Goal: Information Seeking & Learning: Understand process/instructions

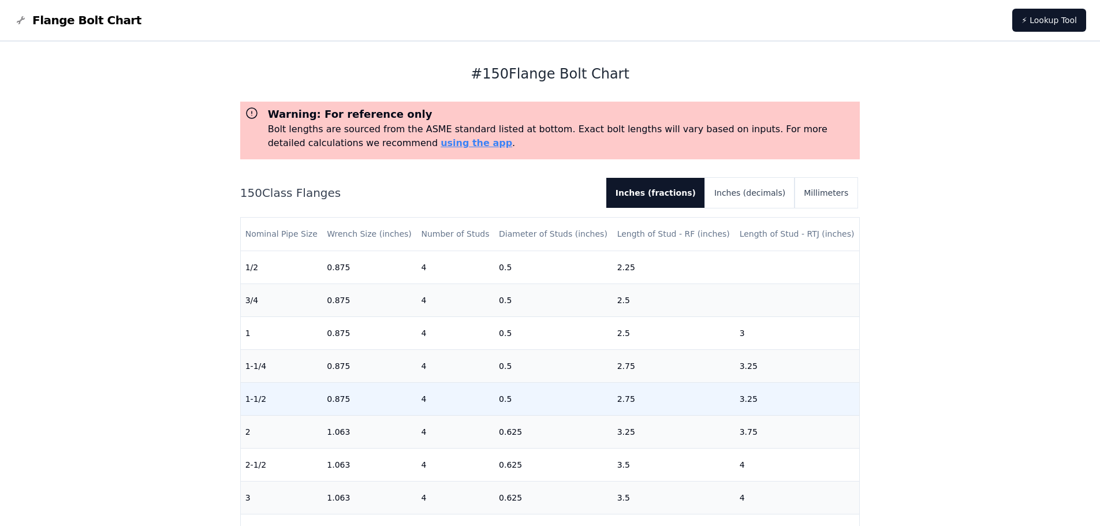
scroll to position [58, 0]
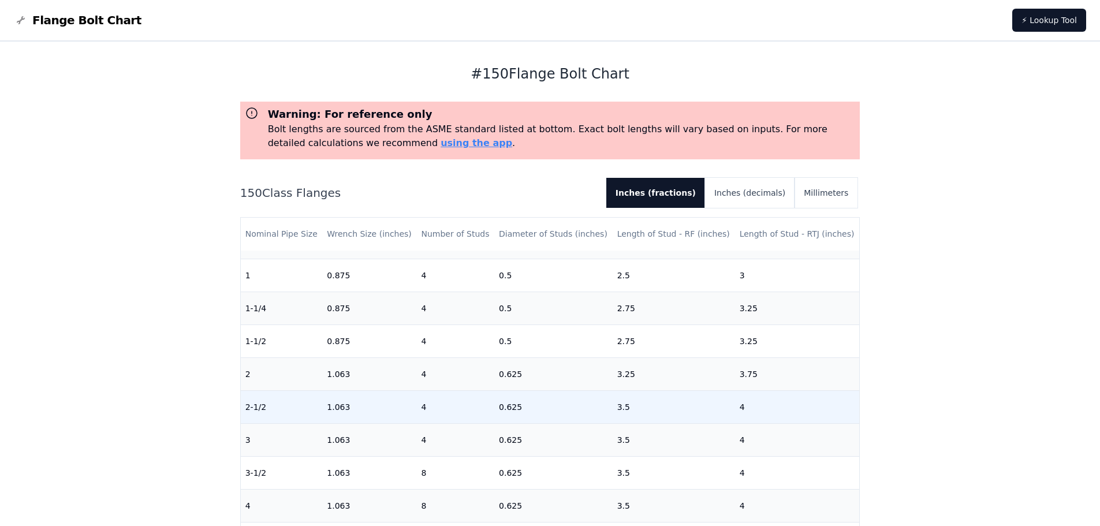
click at [291, 403] on td "2-1/2" at bounding box center [282, 406] width 82 height 33
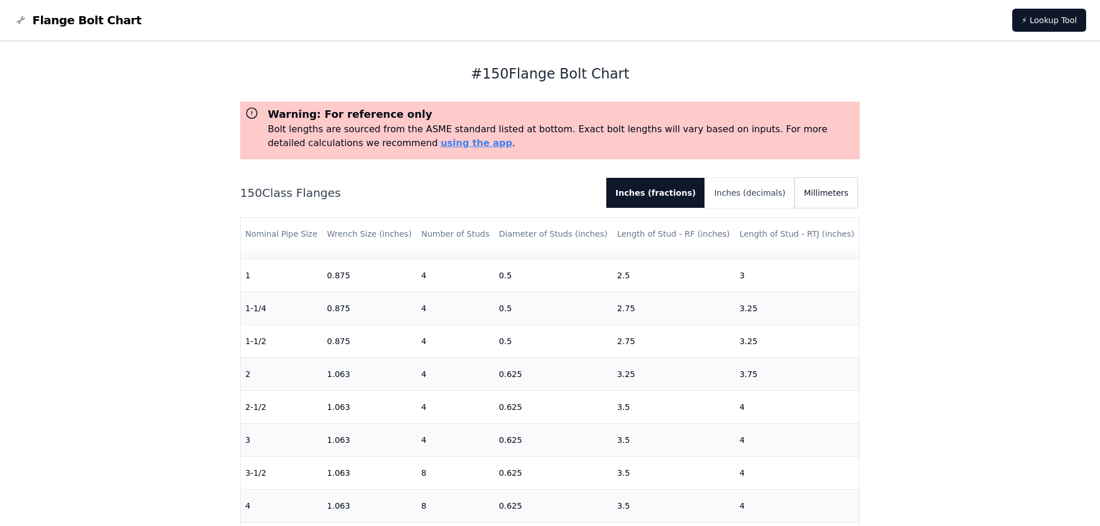
click at [833, 191] on button "Millimeters" at bounding box center [826, 193] width 63 height 30
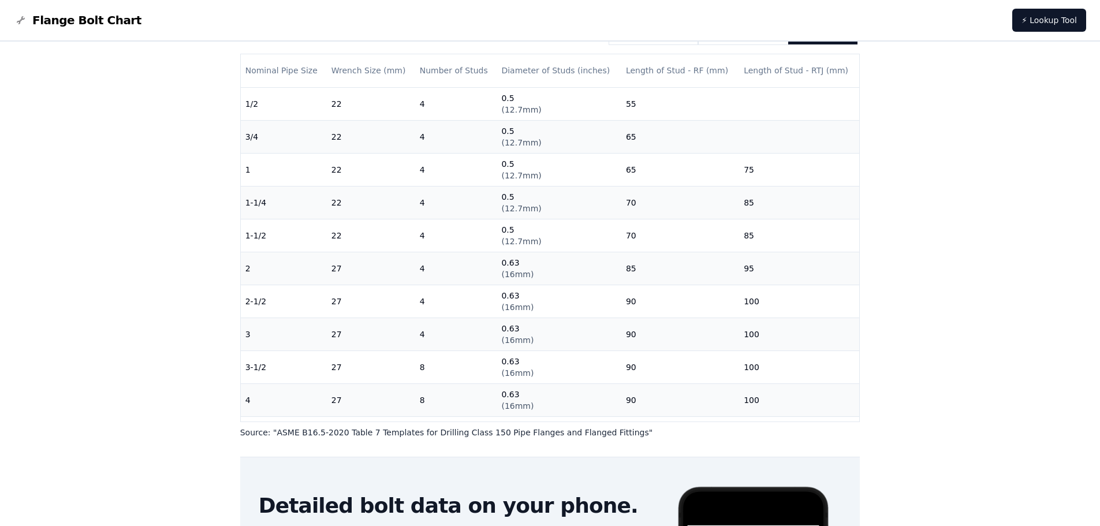
scroll to position [0, 0]
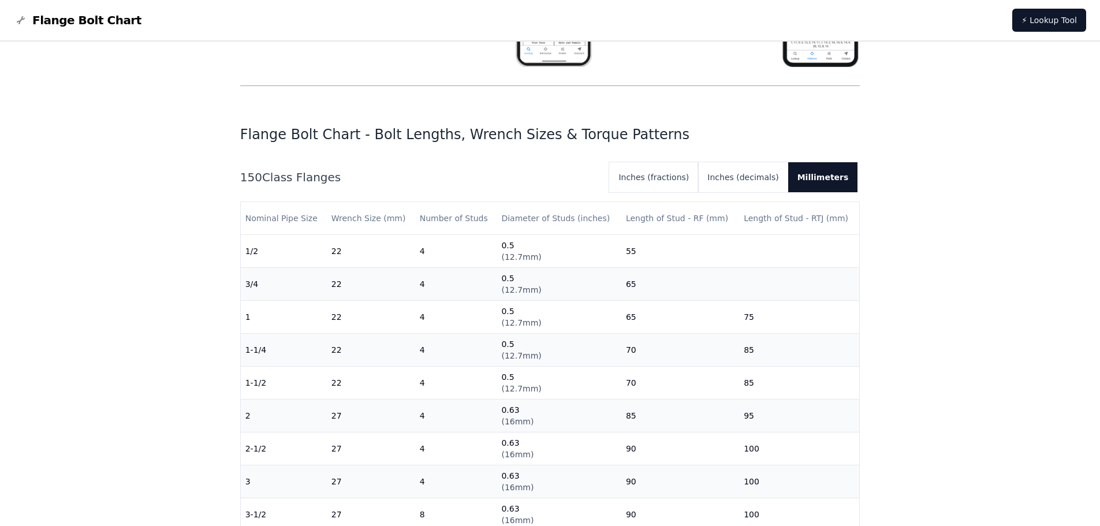
scroll to position [289, 0]
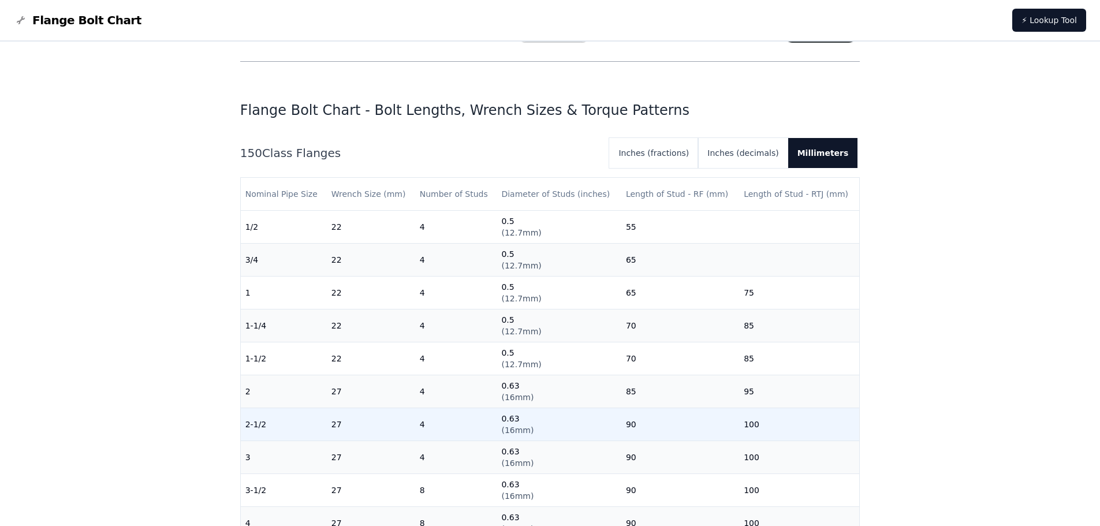
click at [277, 427] on td "2-1/2" at bounding box center [284, 424] width 86 height 33
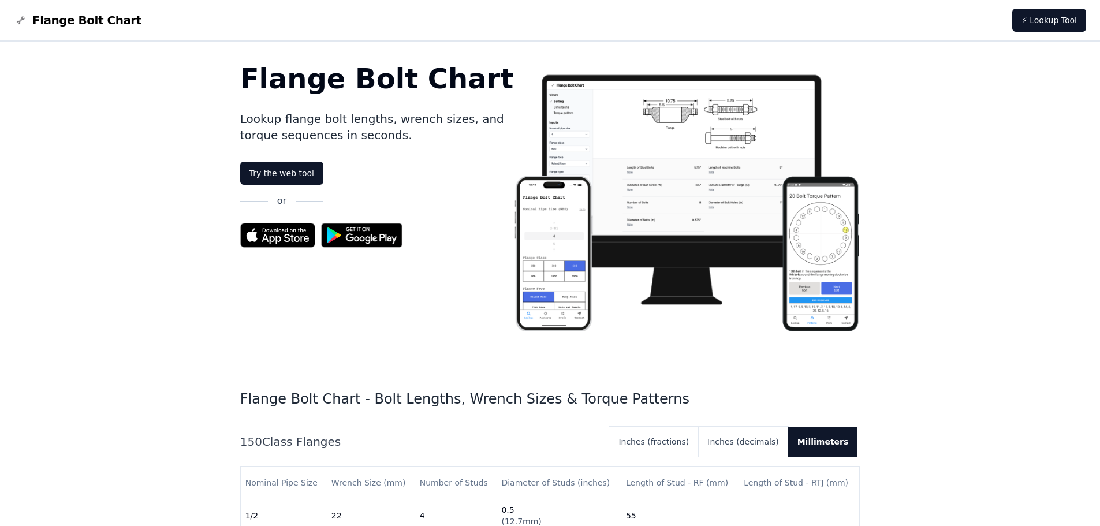
scroll to position [3302, 0]
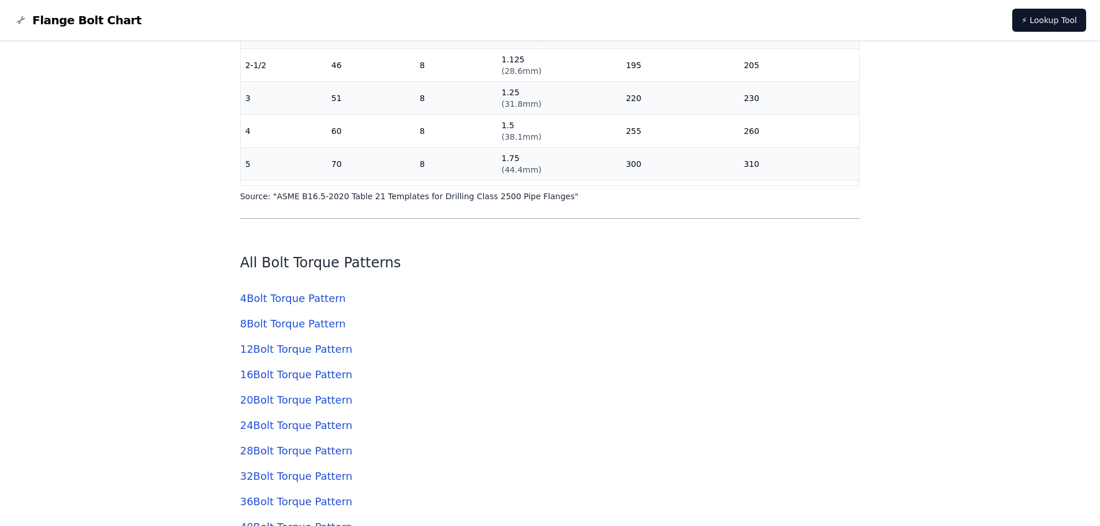
click at [315, 302] on link "4 Bolt Torque Pattern" at bounding box center [293, 298] width 106 height 12
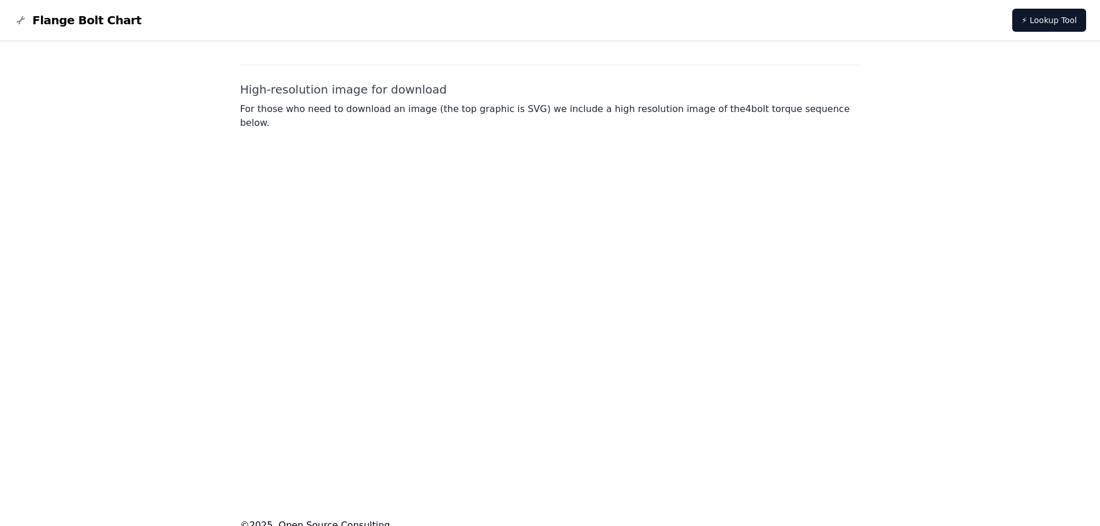
scroll to position [843, 0]
